Goal: Obtain resource: Download file/media

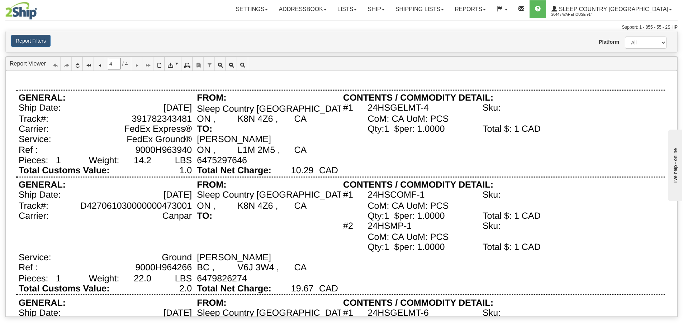
scroll to position [467, 0]
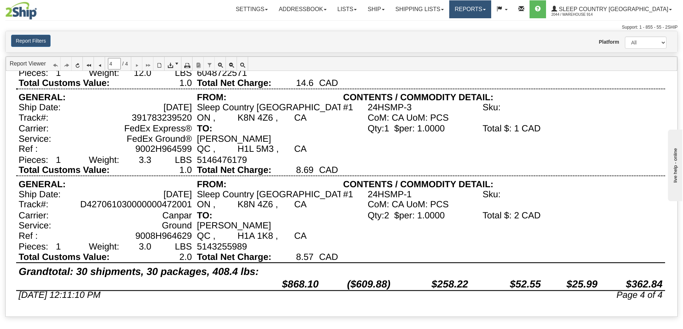
click at [491, 7] on link "Reports" at bounding box center [470, 9] width 42 height 18
click at [488, 21] on link "Standard" at bounding box center [458, 24] width 66 height 9
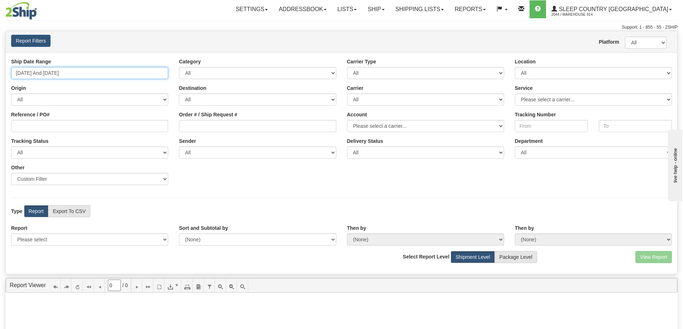
click at [79, 75] on input "08/09/2025 And 08/15/2025" at bounding box center [89, 73] width 157 height 12
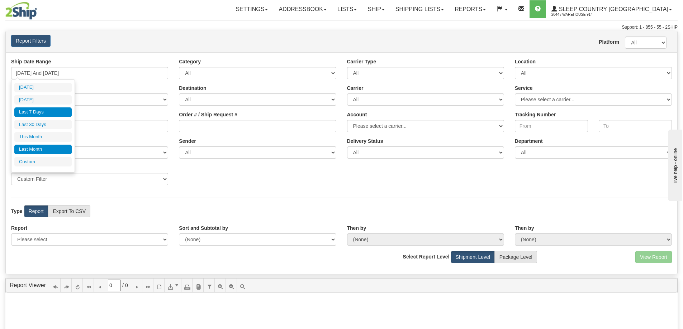
click at [46, 145] on li "Last Month" at bounding box center [42, 150] width 57 height 10
type input "07/01/2025 And 07/31/2025"
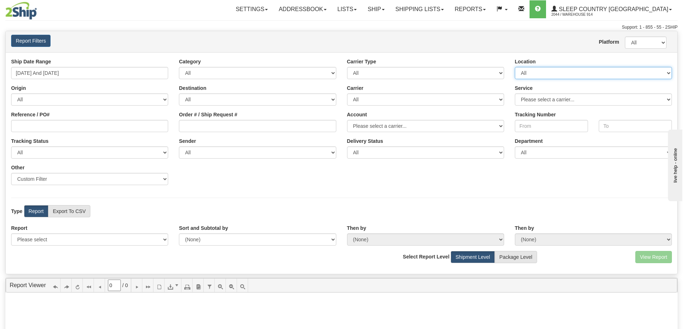
click at [553, 74] on select "All 9009 914 BEDDN CASPC END SLE ZINUC" at bounding box center [593, 73] width 157 height 12
select select "7603"
click at [515, 67] on select "All 9009 914 BEDDN CASPC END SLE ZINUC" at bounding box center [593, 73] width 157 height 12
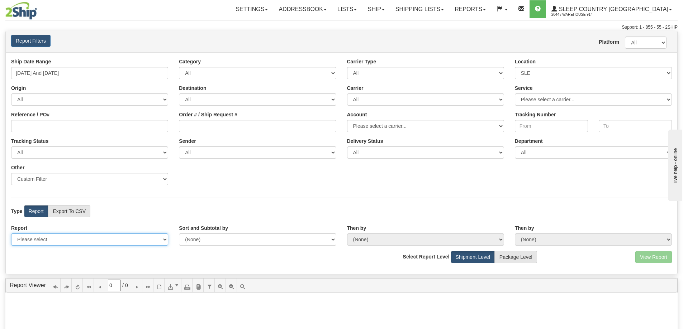
click at [81, 243] on select "Please select 1 Line Shipment Report Address Detail Basic Shipment Overview Can…" at bounding box center [89, 240] width 157 height 12
select select "Users\Contents Detail.trdx"
click at [11, 234] on select "Please select 1 Line Shipment Report Address Detail Basic Shipment Overview Can…" at bounding box center [89, 240] width 157 height 12
click at [655, 258] on button "View Report" at bounding box center [653, 257] width 37 height 12
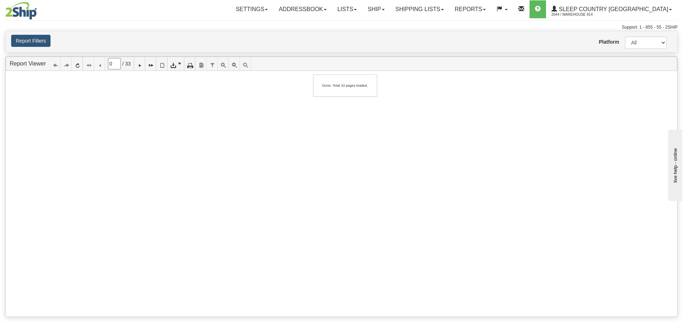
type input "1"
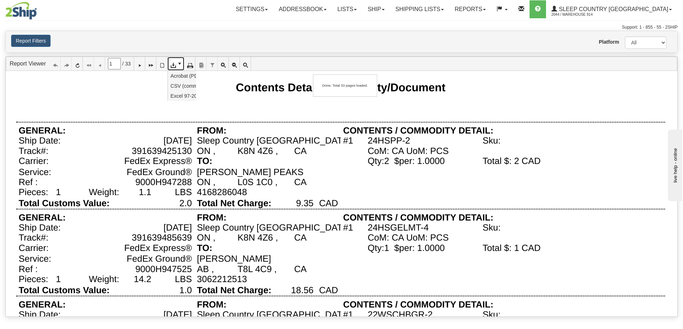
click at [175, 65] on icon at bounding box center [172, 63] width 5 height 5
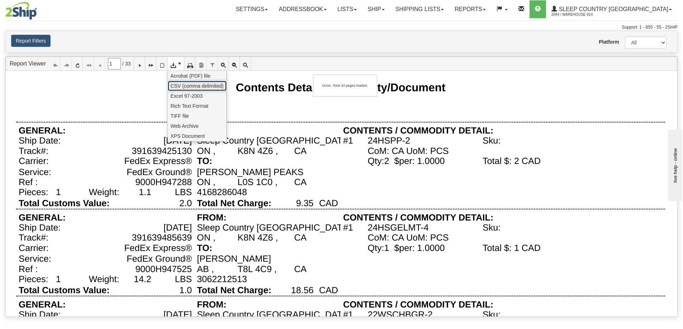
click at [177, 85] on span "CSV (comma delimited)" at bounding box center [197, 85] width 53 height 7
